Goal: Navigation & Orientation: Find specific page/section

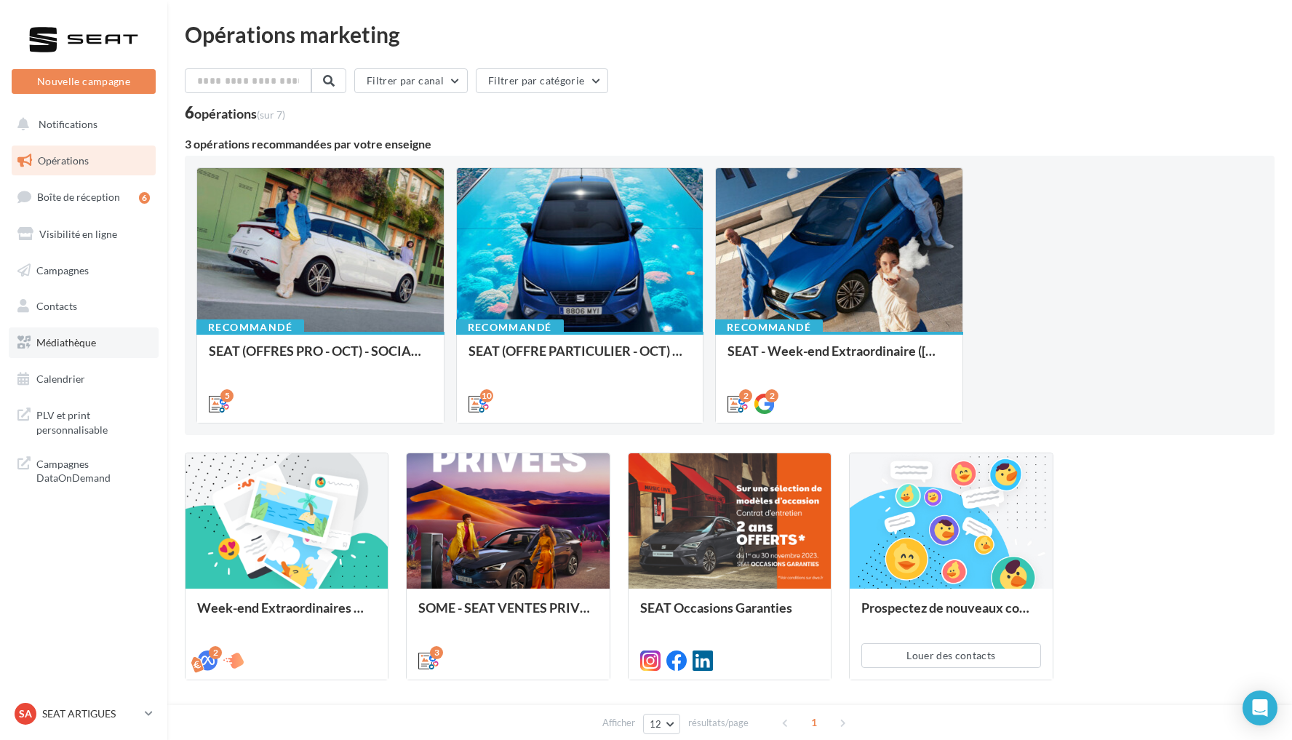
click at [119, 343] on link "Médiathèque" at bounding box center [84, 342] width 150 height 31
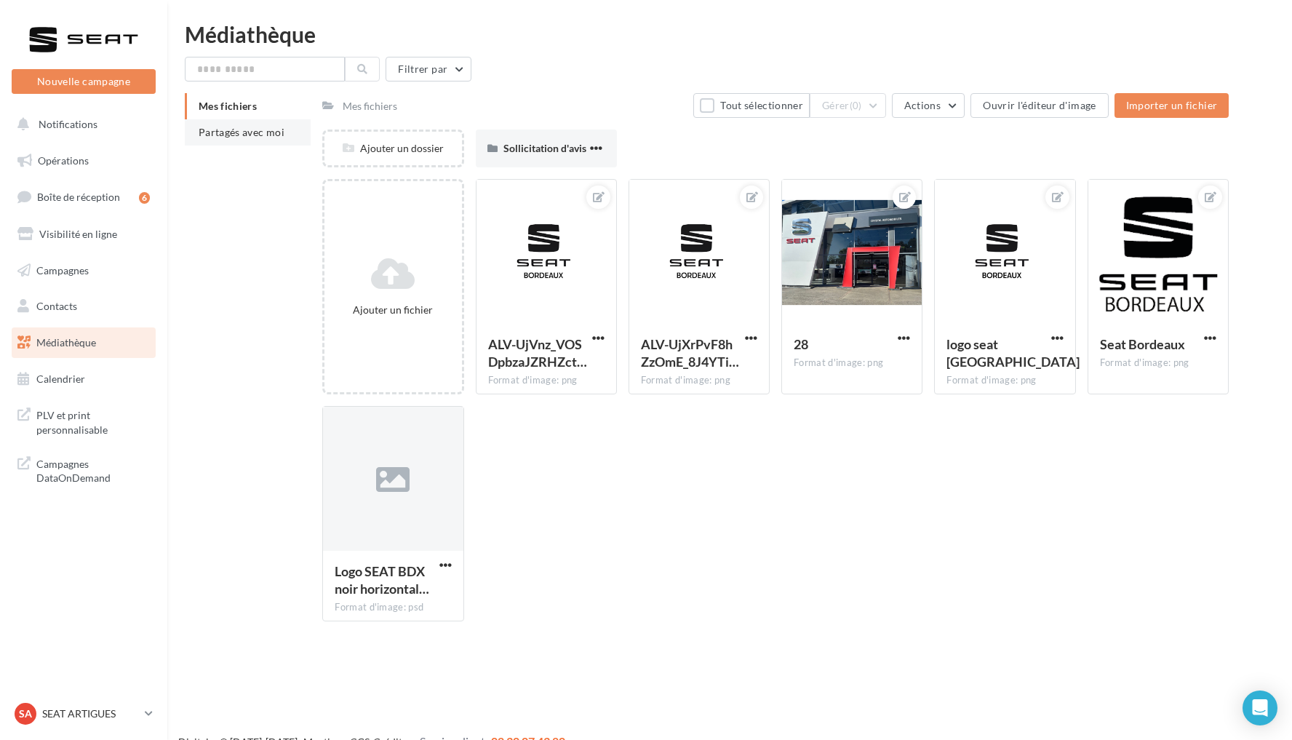
click at [275, 135] on span "Partagés avec moi" at bounding box center [242, 132] width 86 height 12
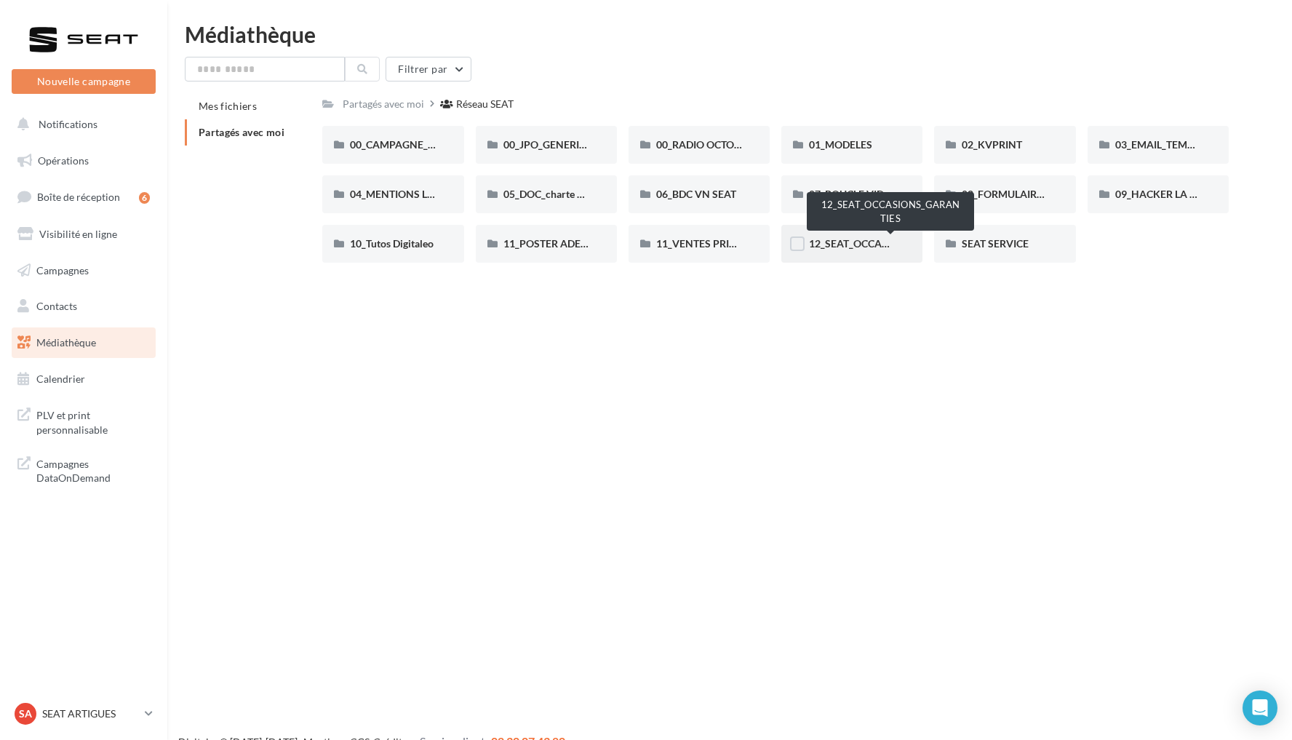
click at [874, 247] on span "12_SEAT_OCCASIONS_GARANTIES" at bounding box center [891, 243] width 164 height 12
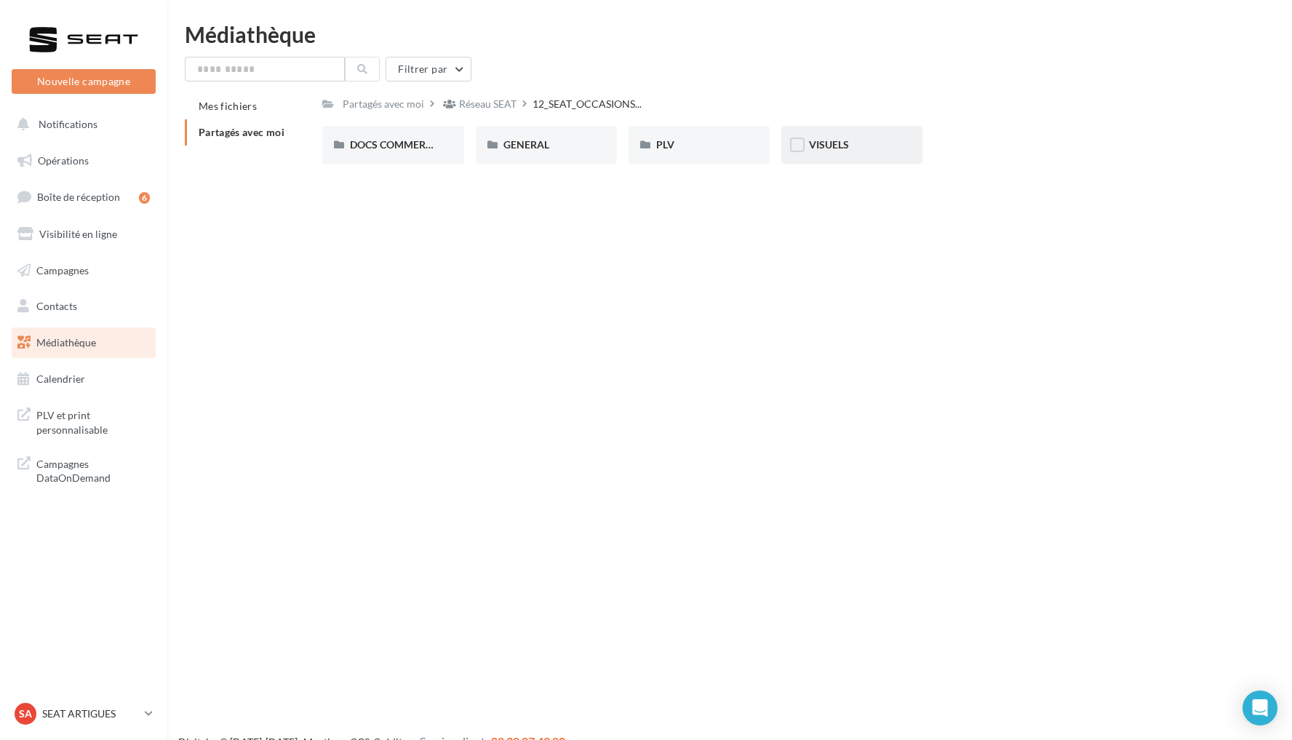
click at [871, 152] on div "VISUELS" at bounding box center [852, 145] width 86 height 15
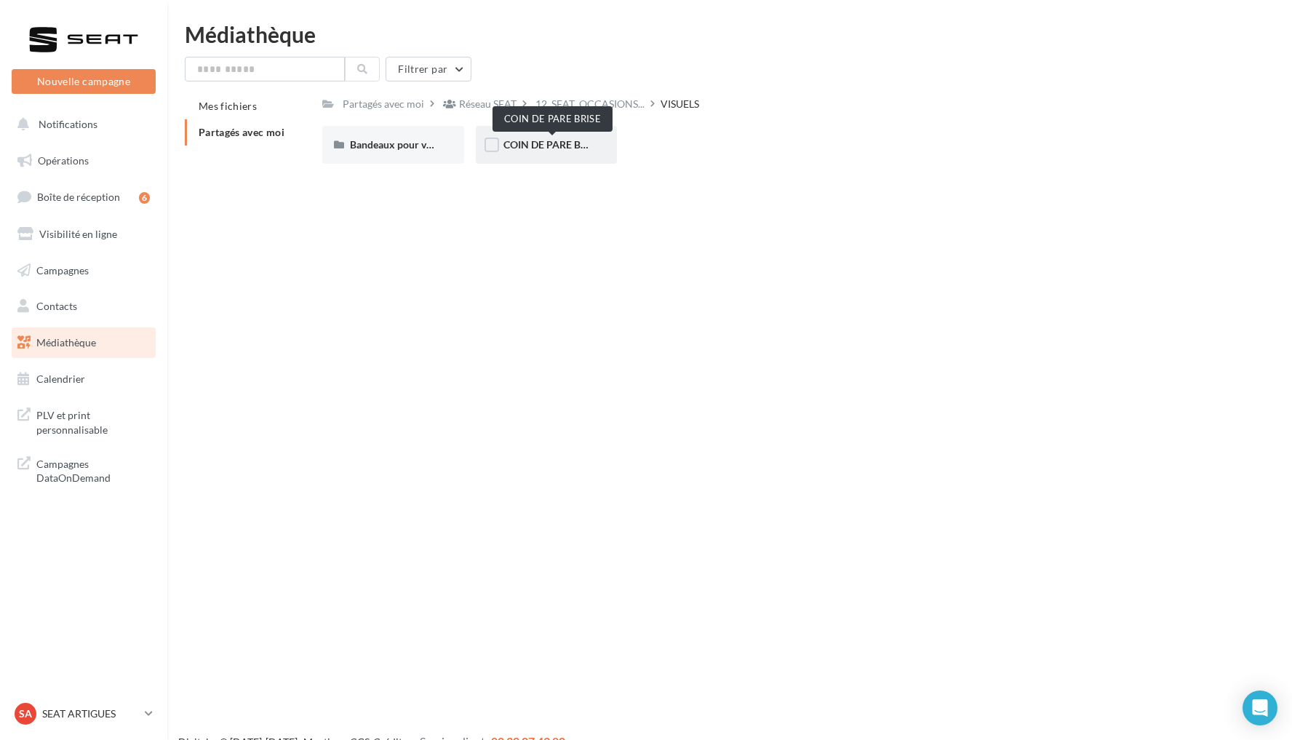
click at [541, 144] on span "COIN DE PARE BRISE" at bounding box center [553, 144] width 98 height 12
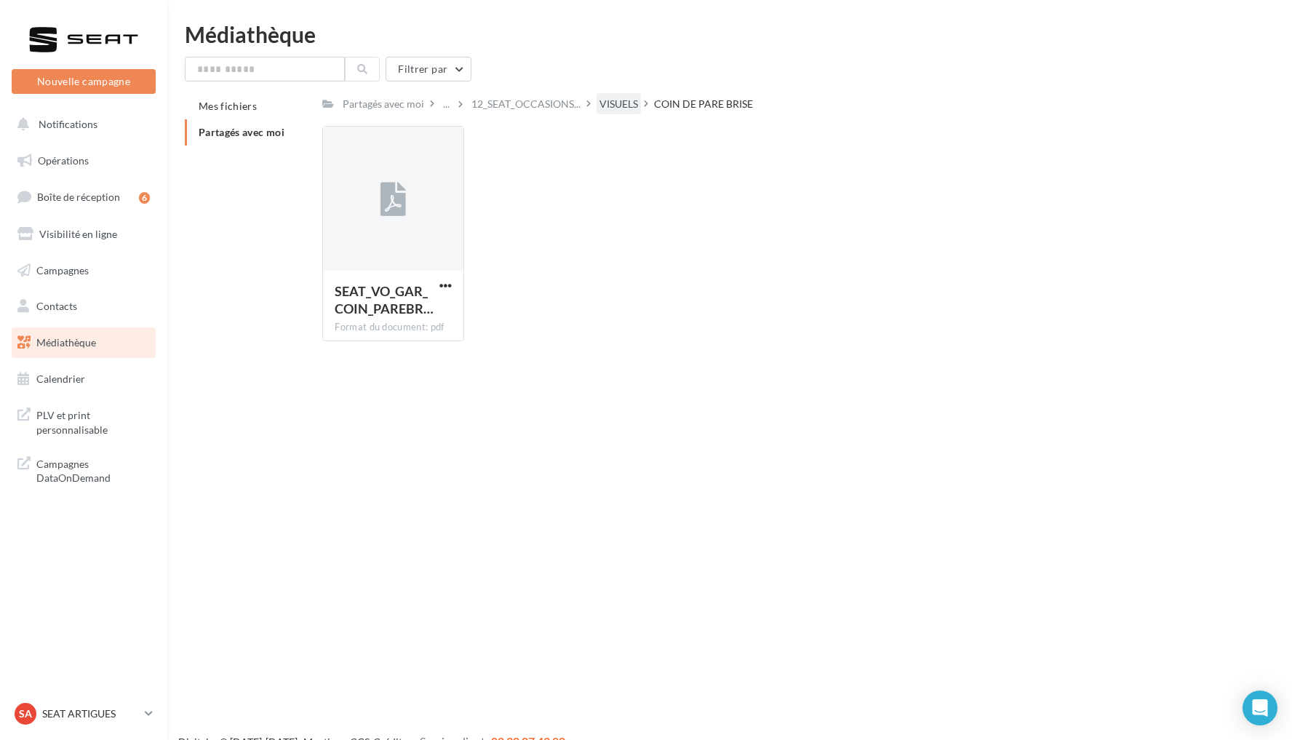
click at [637, 100] on div "VISUELS" at bounding box center [619, 104] width 39 height 15
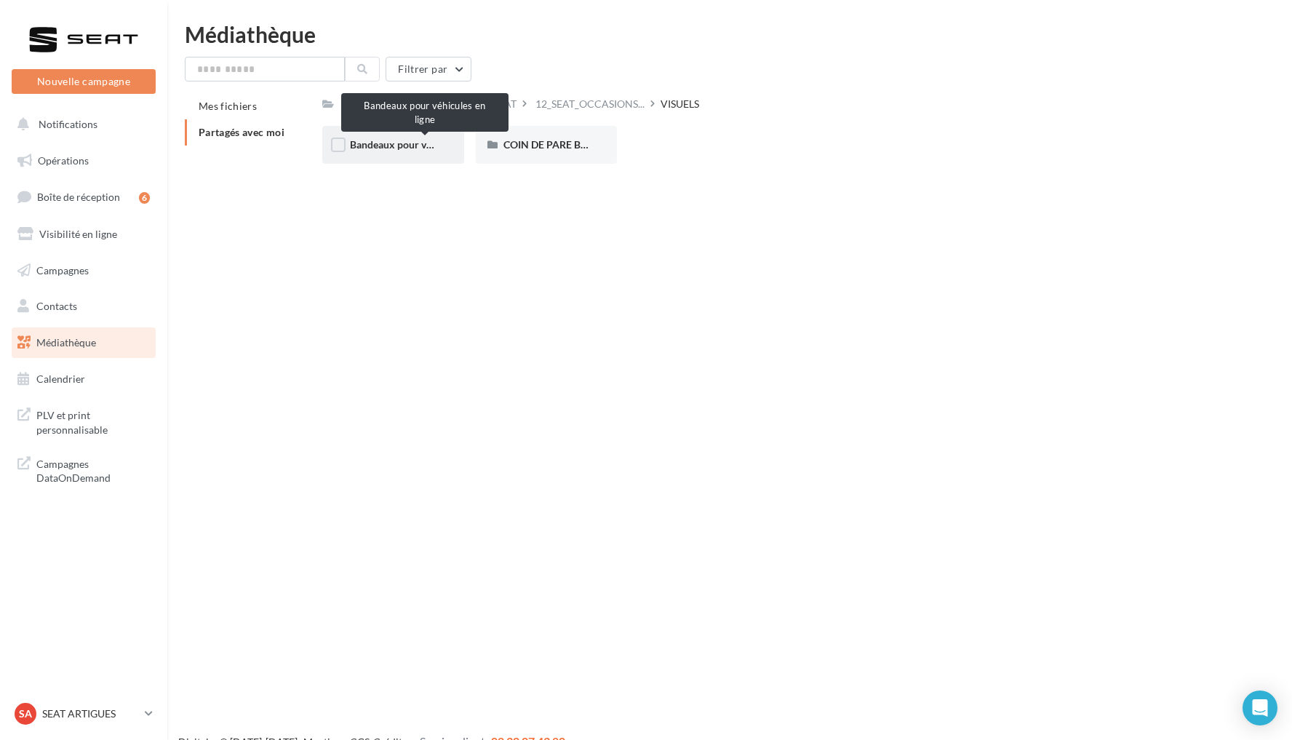
click at [432, 146] on span "Bandeaux pour véhicules en ligne" at bounding box center [425, 144] width 151 height 12
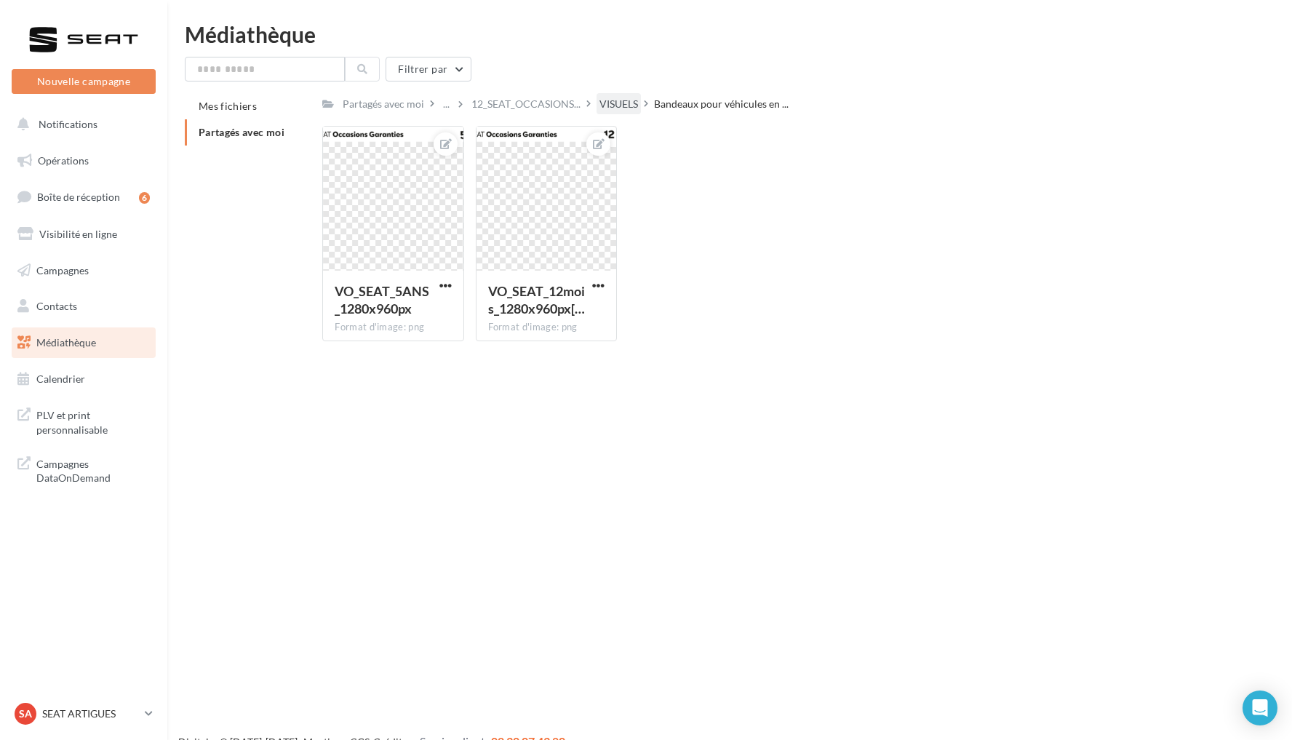
click at [629, 106] on div "VISUELS" at bounding box center [619, 104] width 39 height 15
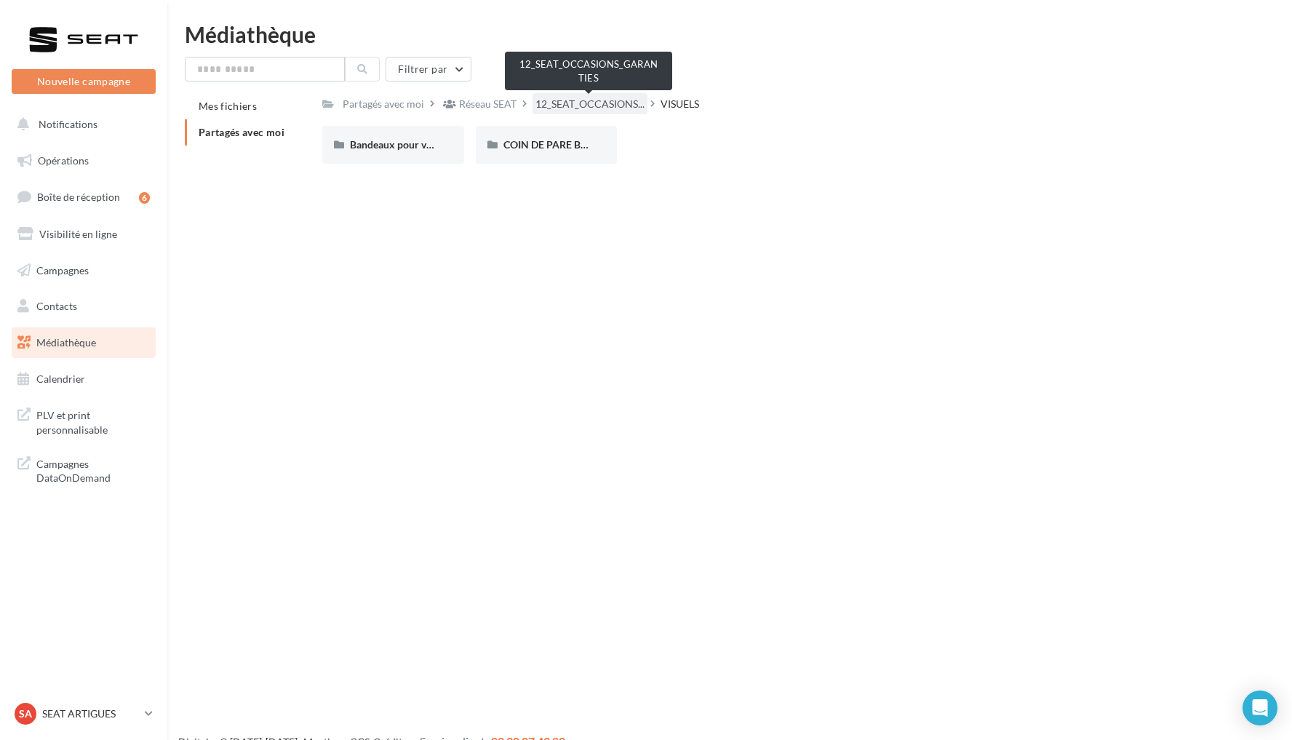
click at [630, 103] on span "12_SEAT_OCCASIONS..." at bounding box center [590, 104] width 109 height 15
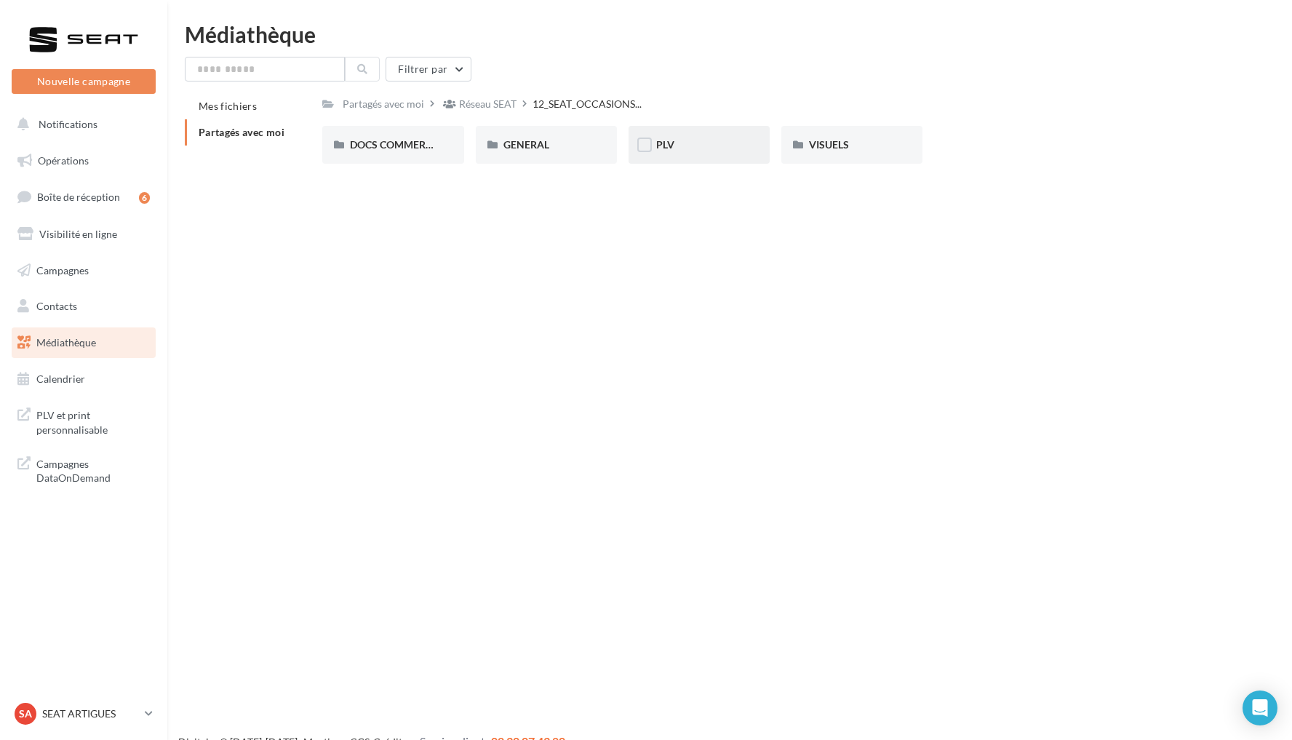
click at [722, 143] on div "PLV" at bounding box center [699, 145] width 86 height 15
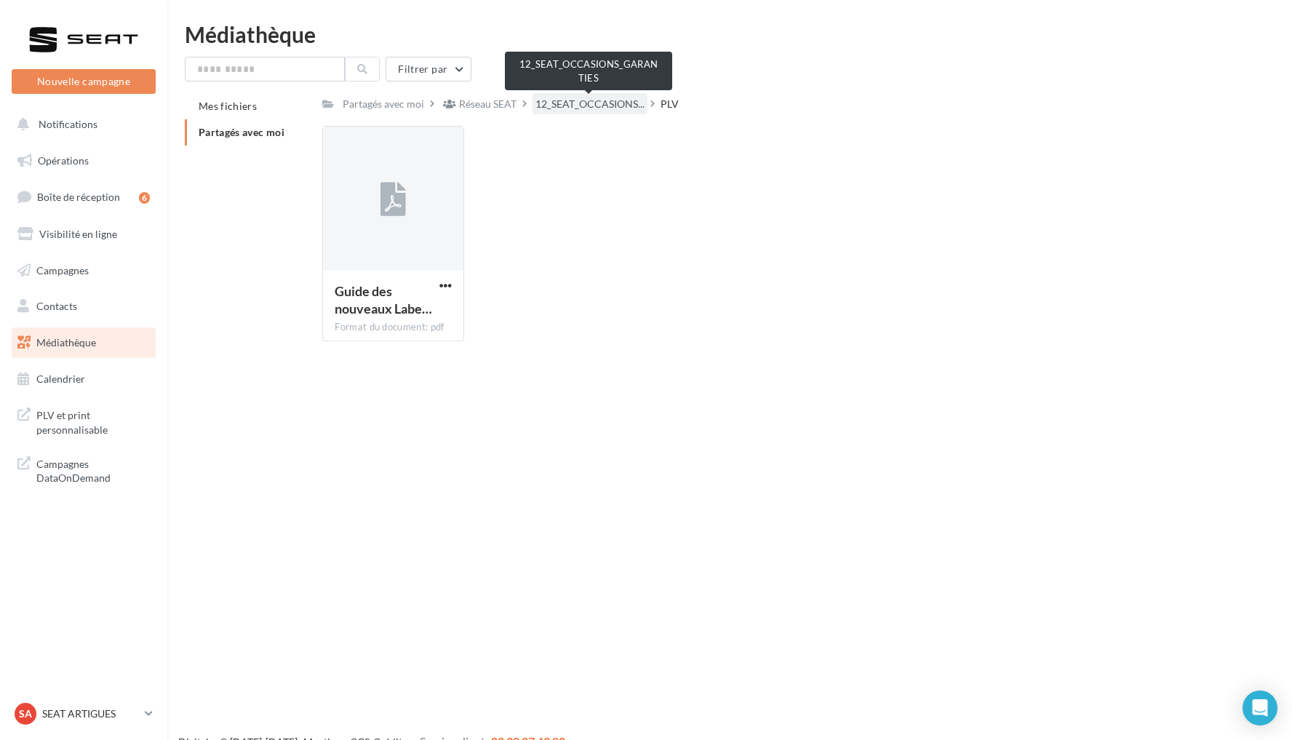
click at [606, 108] on span "12_SEAT_OCCASIONS..." at bounding box center [590, 104] width 109 height 15
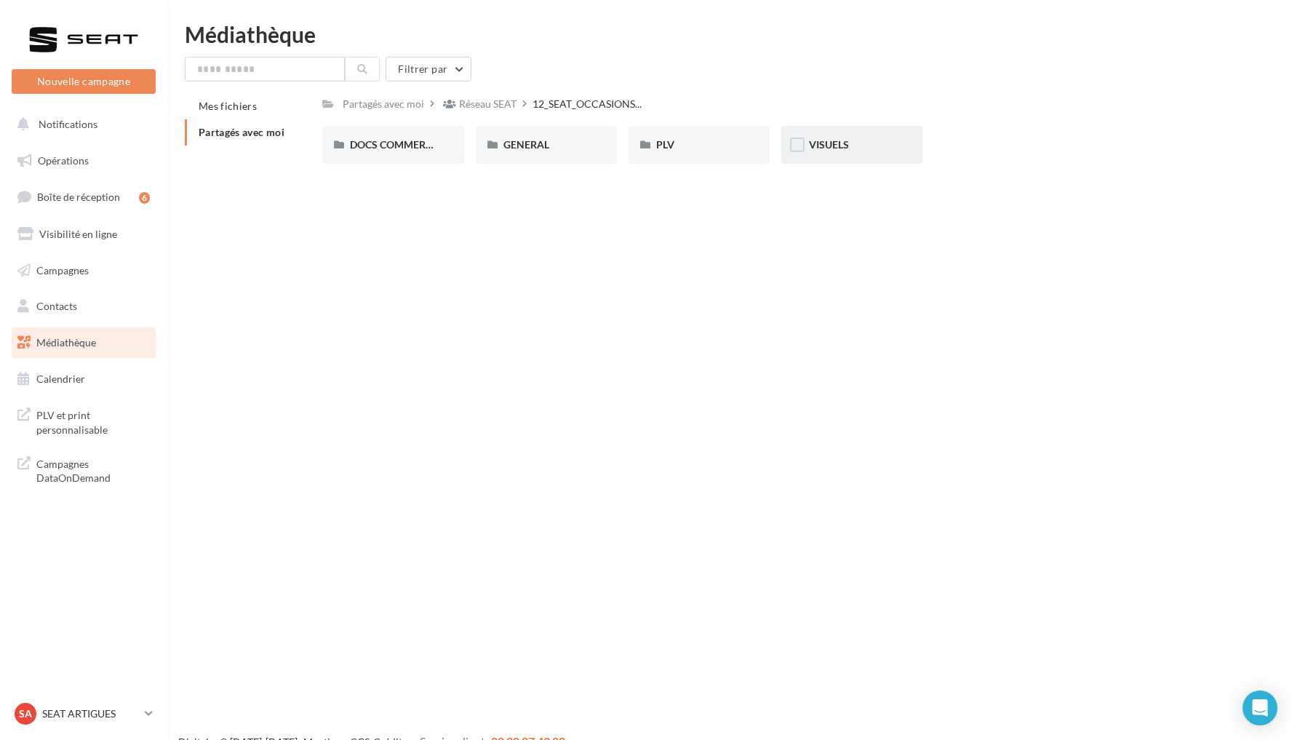
click at [843, 138] on div "VISUELS" at bounding box center [852, 145] width 86 height 15
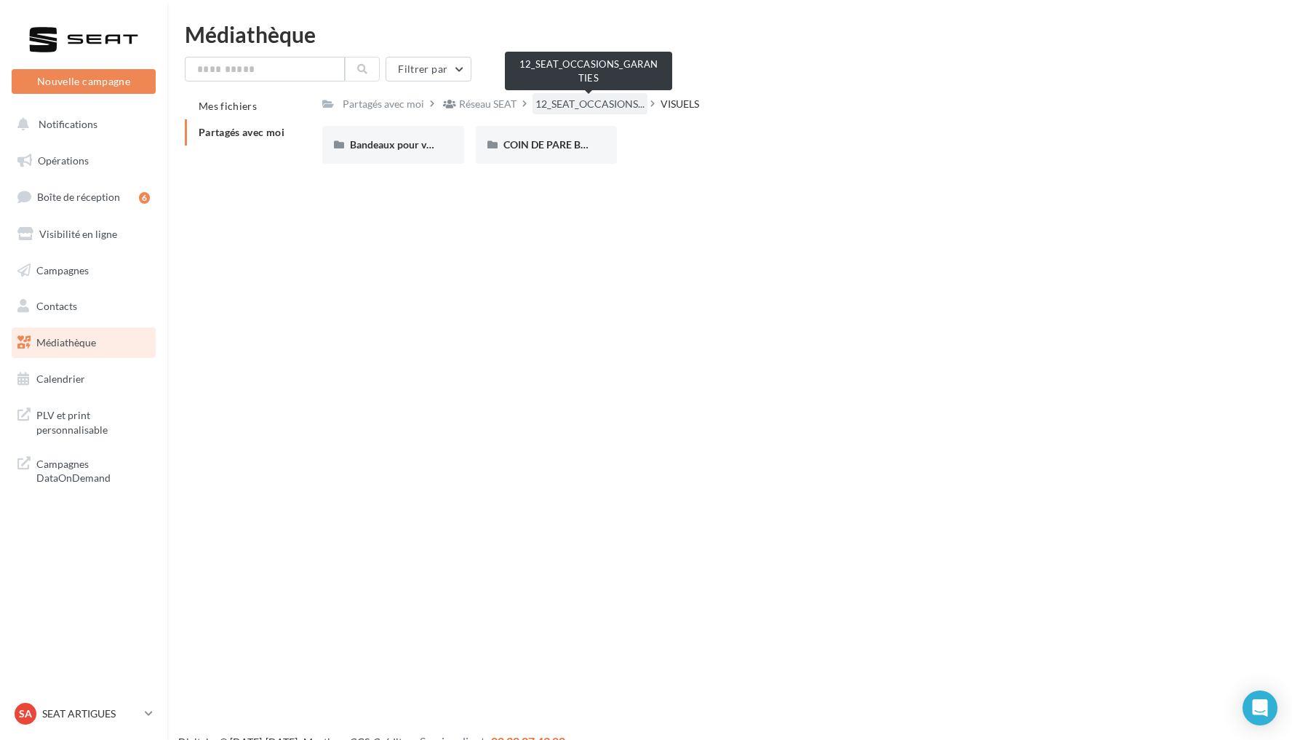
click at [612, 100] on span "12_SEAT_OCCASIONS..." at bounding box center [590, 104] width 109 height 15
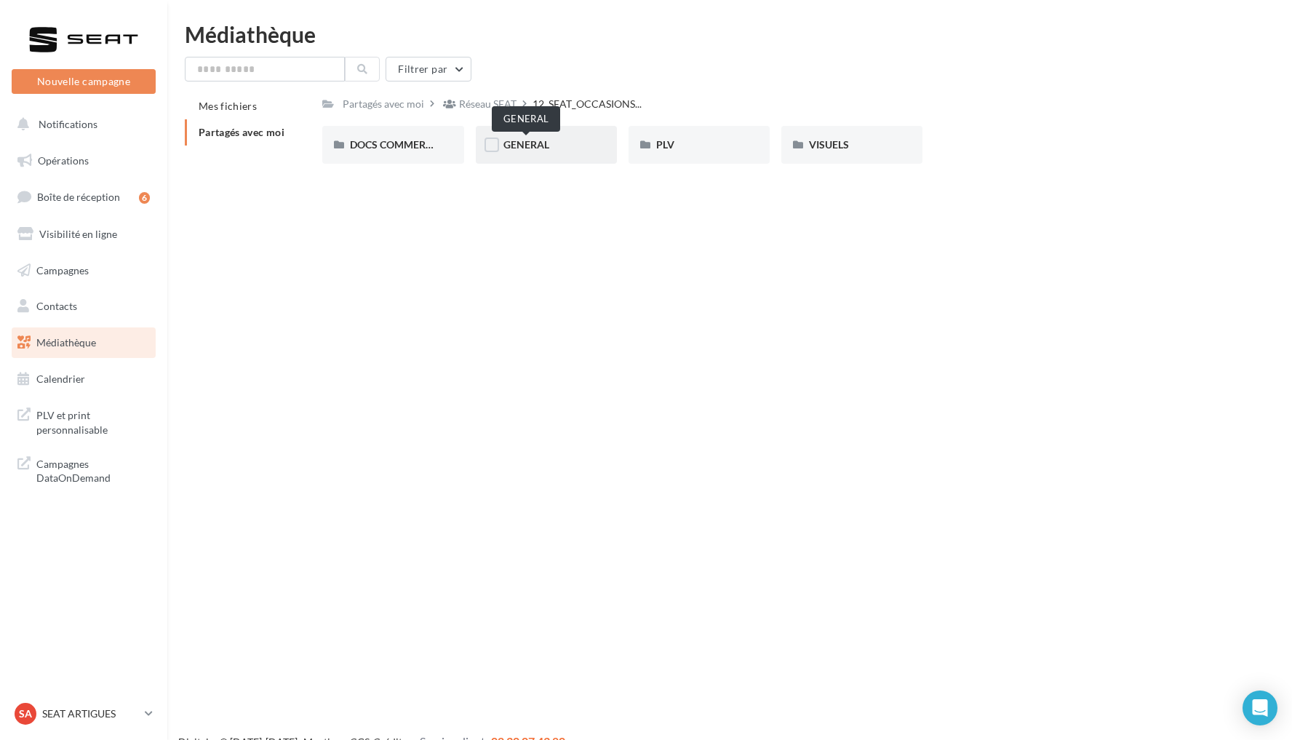
click at [549, 146] on div "GENERAL" at bounding box center [547, 145] width 86 height 15
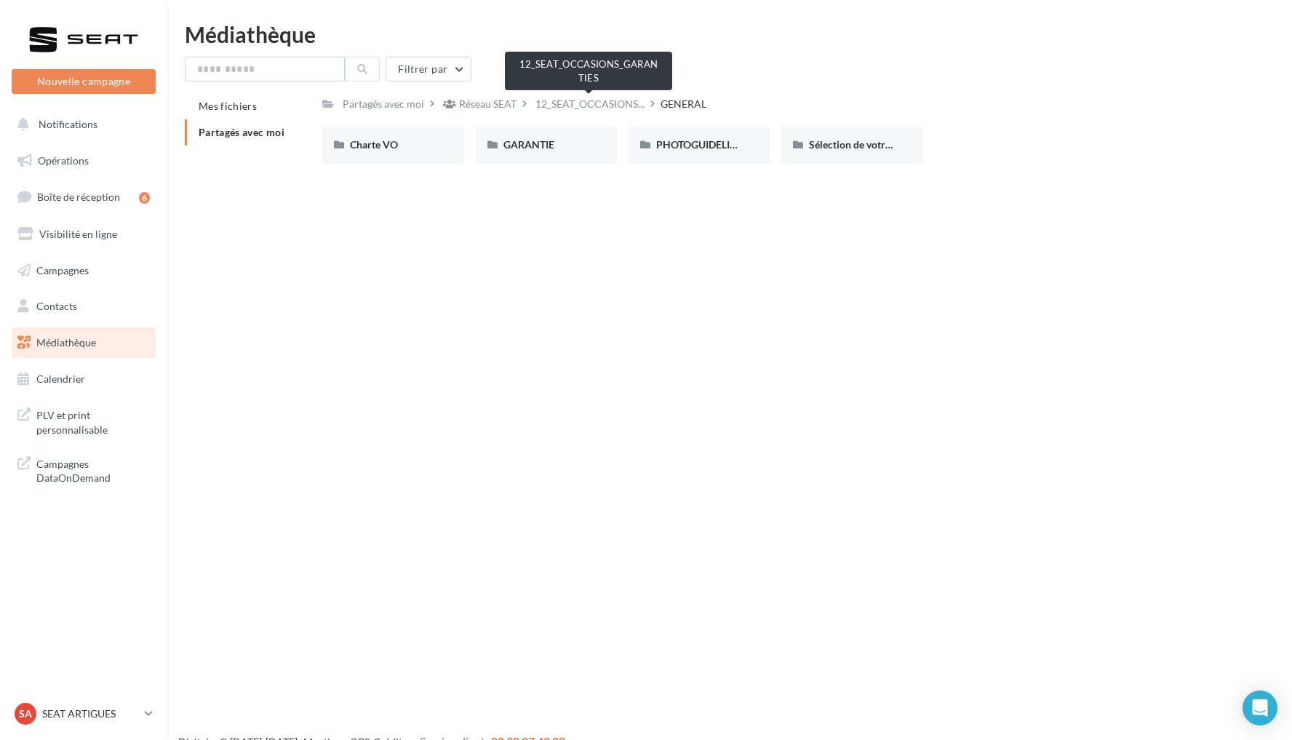
click at [601, 105] on span "12_SEAT_OCCASIONS..." at bounding box center [590, 104] width 109 height 15
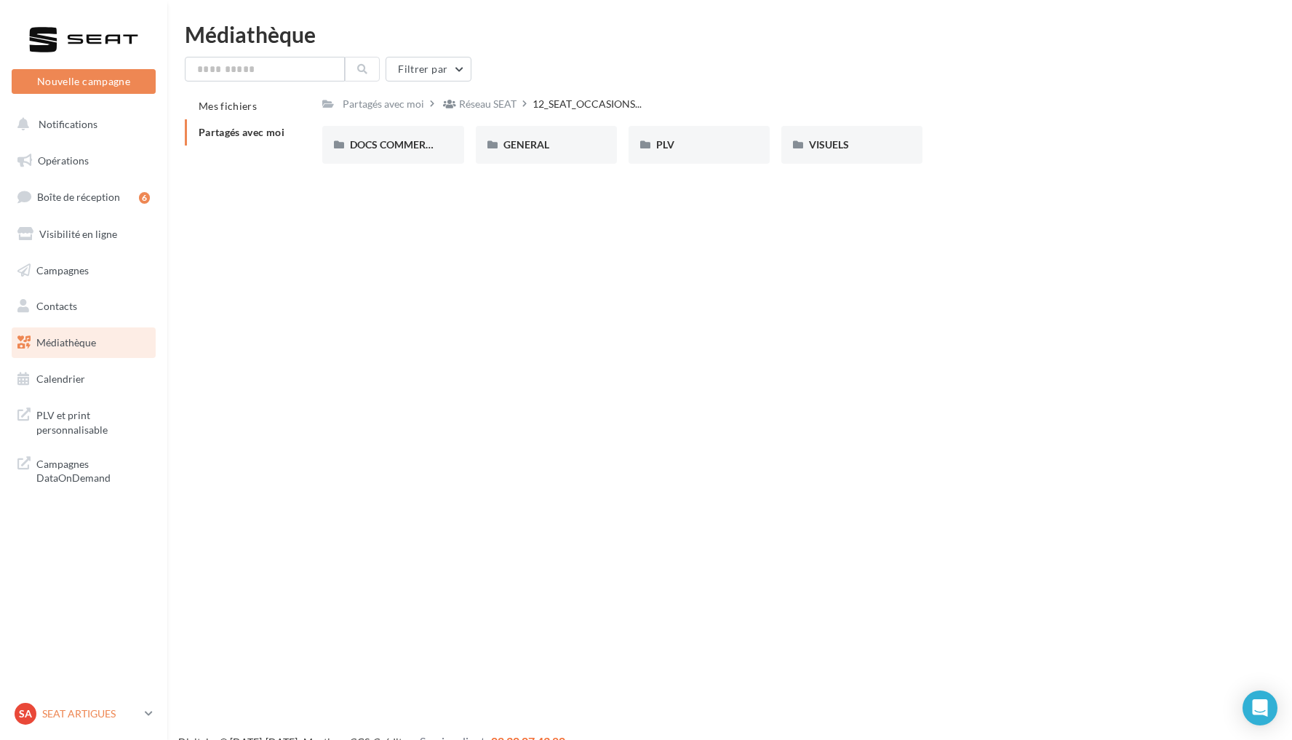
click at [60, 718] on p "SEAT ARTIGUES" at bounding box center [90, 714] width 97 height 15
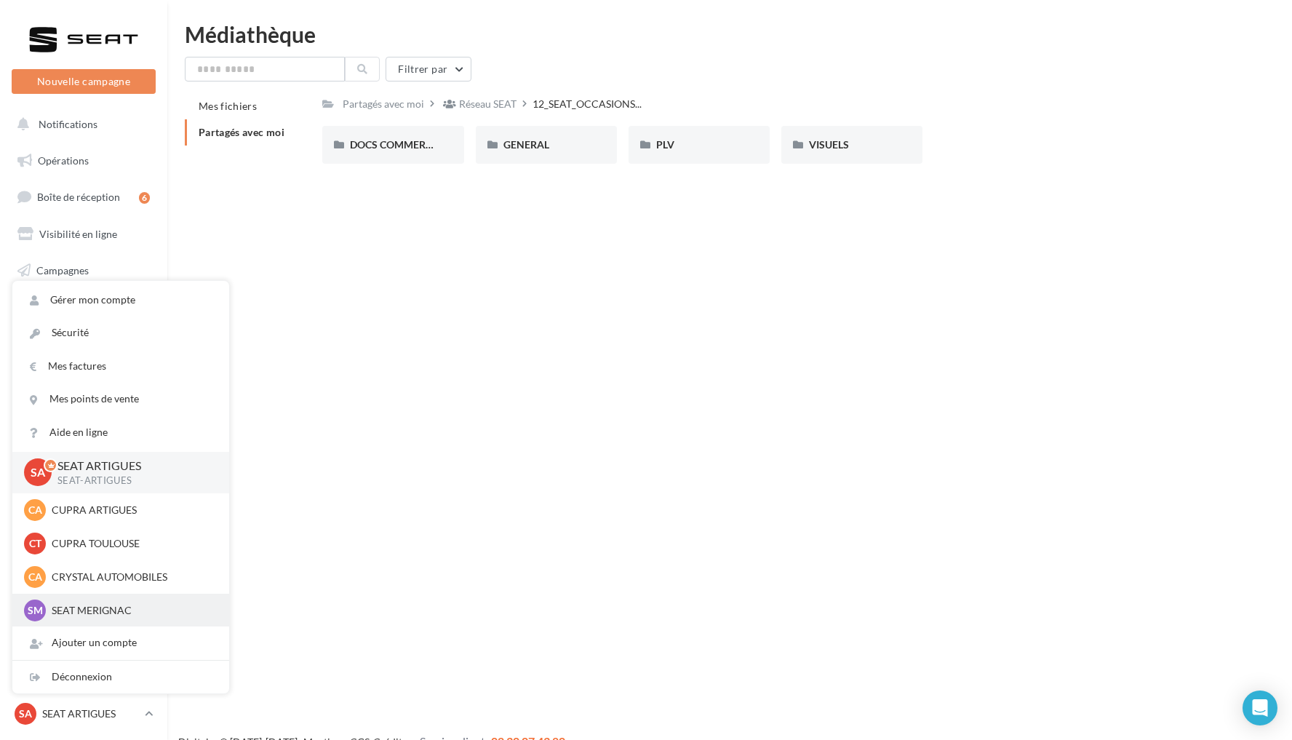
scroll to position [25, 0]
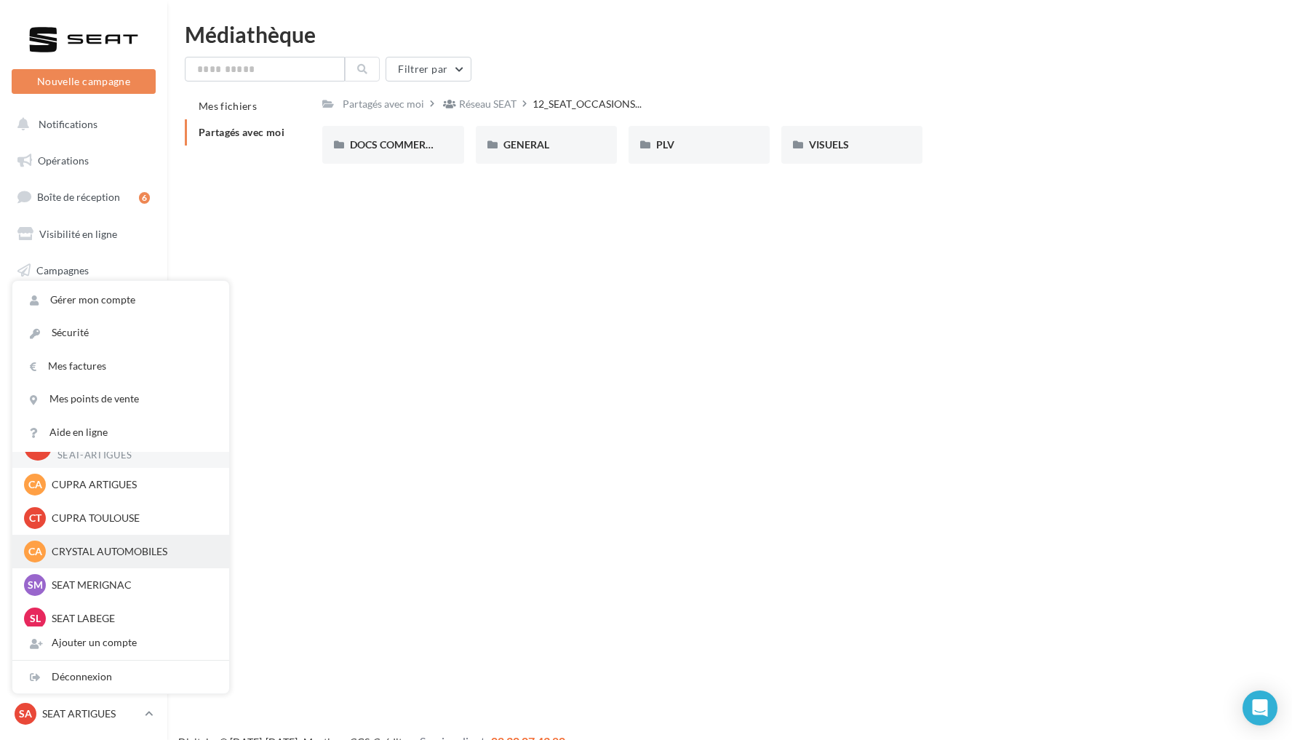
click at [122, 552] on p "CRYSTAL AUTOMOBILES" at bounding box center [132, 551] width 160 height 15
